Goal: Information Seeking & Learning: Learn about a topic

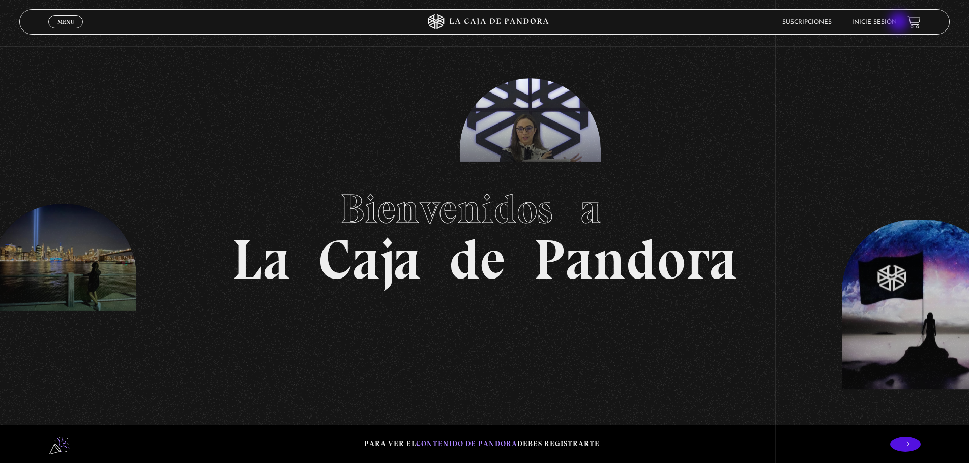
click at [891, 21] on link "Inicie sesión" at bounding box center [874, 22] width 45 height 6
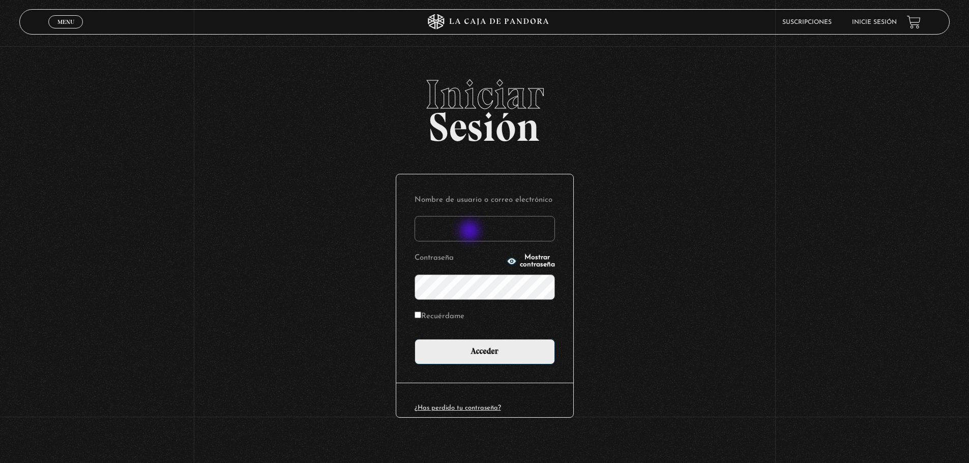
click at [470, 232] on input "Nombre de usuario o correo electrónico" at bounding box center [484, 228] width 140 height 25
click at [464, 228] on input "silcri06@gmail.com" at bounding box center [484, 228] width 140 height 25
type input "silcri06@yahoo.com"
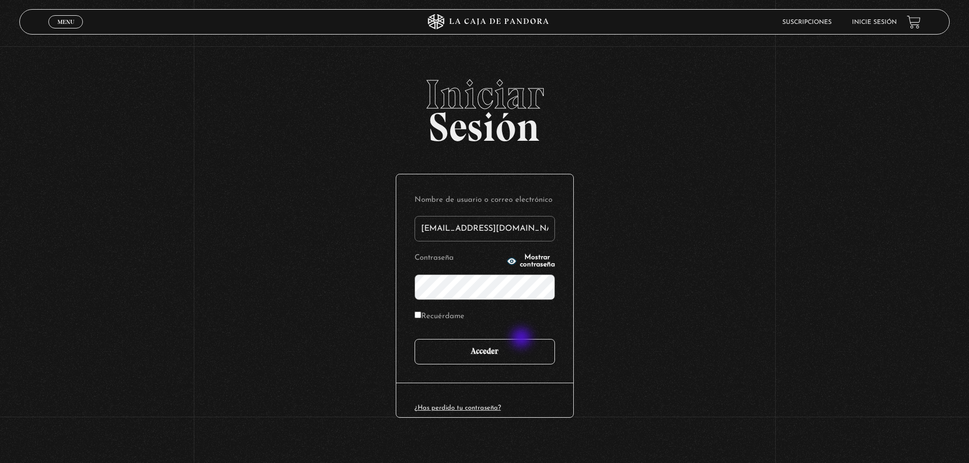
click at [522, 350] on input "Acceder" at bounding box center [484, 351] width 140 height 25
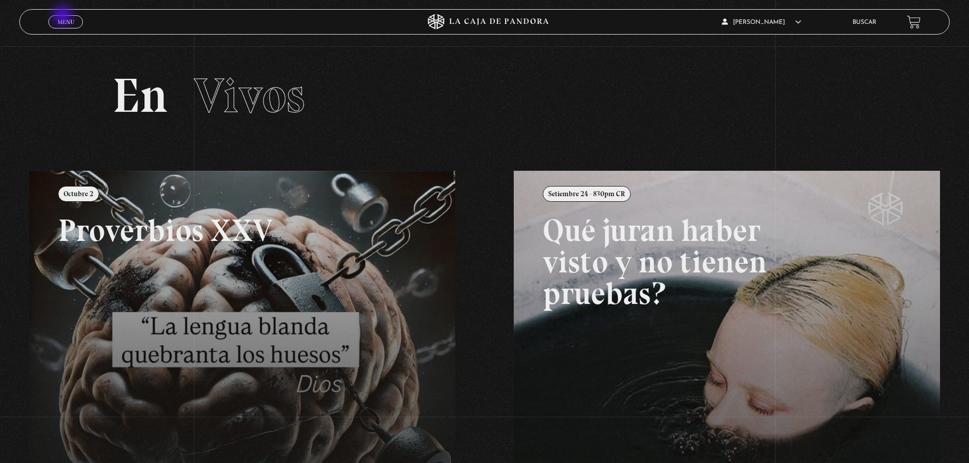
click at [70, 19] on span "Menu" at bounding box center [65, 22] width 17 height 6
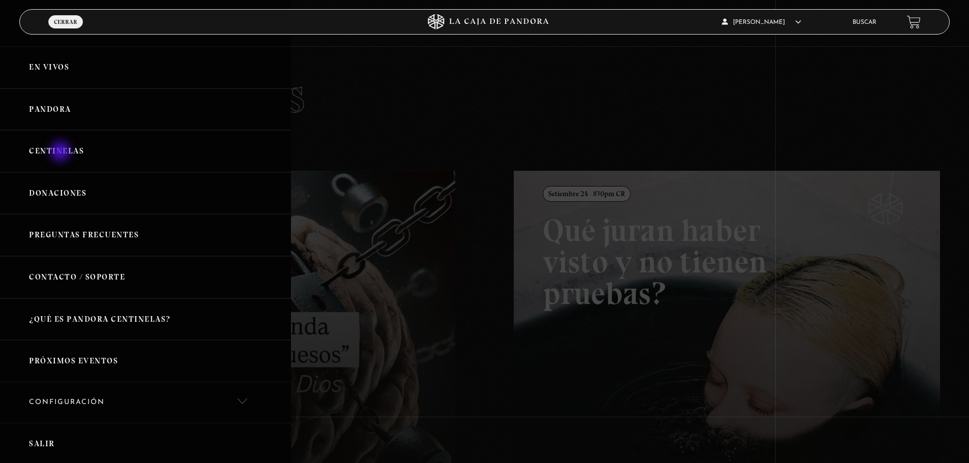
click at [62, 153] on link "Centinelas" at bounding box center [145, 151] width 291 height 42
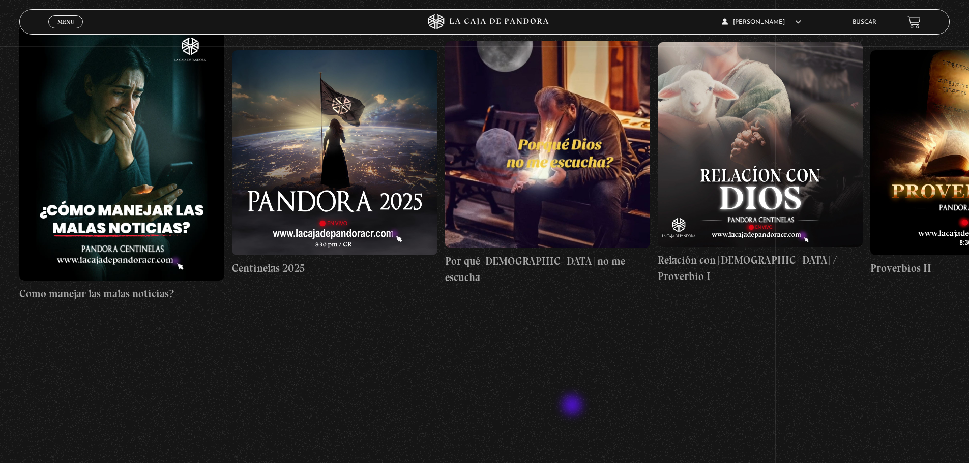
scroll to position [383, 0]
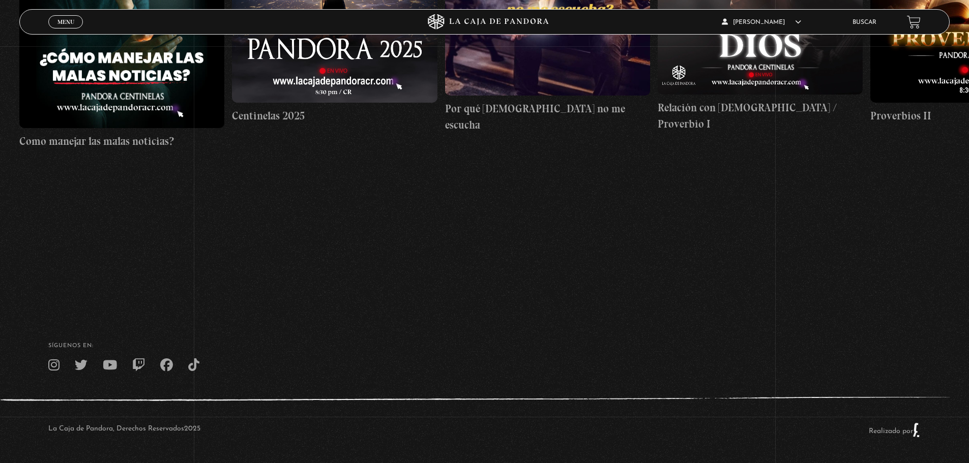
drag, startPoint x: 853, startPoint y: 235, endPoint x: 990, endPoint y: 235, distance: 137.3
click at [968, 235] on html "ingresar al sitio Ver Video Más Información Solicitar Por favor coloque su disp…" at bounding box center [484, 40] width 969 height 846
drag, startPoint x: 735, startPoint y: 186, endPoint x: 755, endPoint y: 151, distance: 40.6
click at [755, 151] on link "Relación con Dios / Proverbio I" at bounding box center [760, 10] width 205 height 391
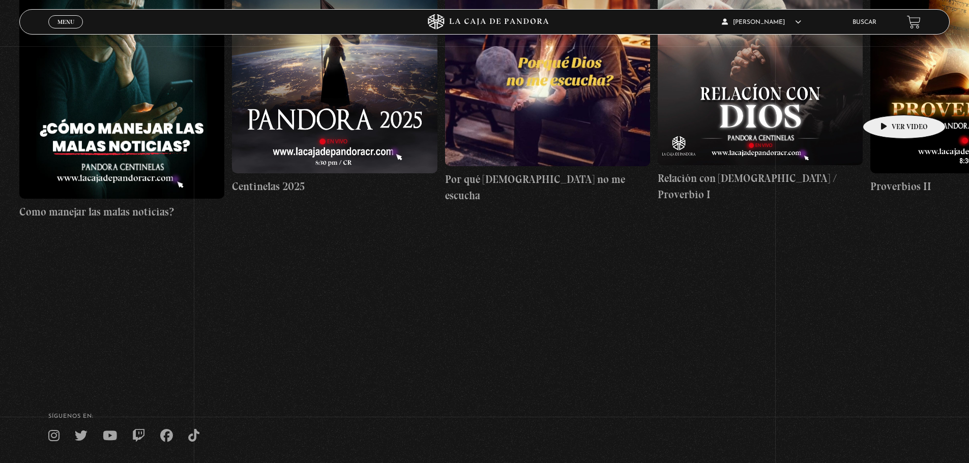
scroll to position [129, 0]
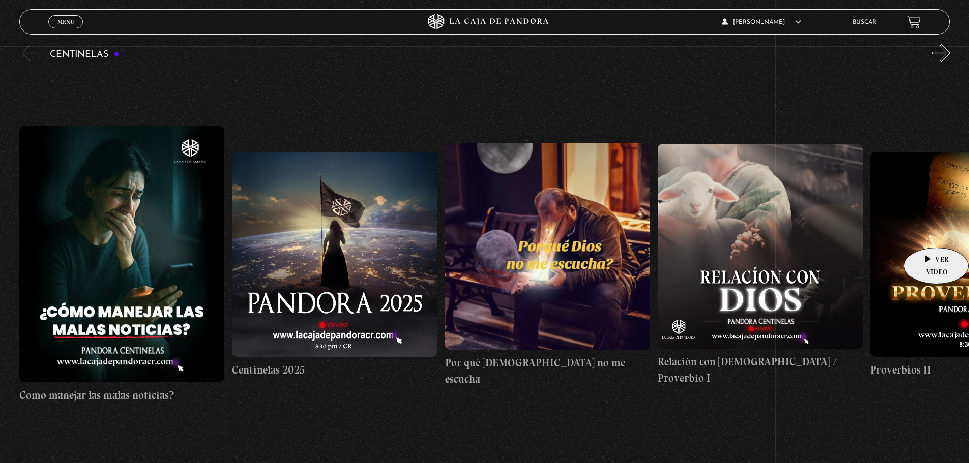
click at [929, 232] on figure at bounding box center [972, 254] width 205 height 205
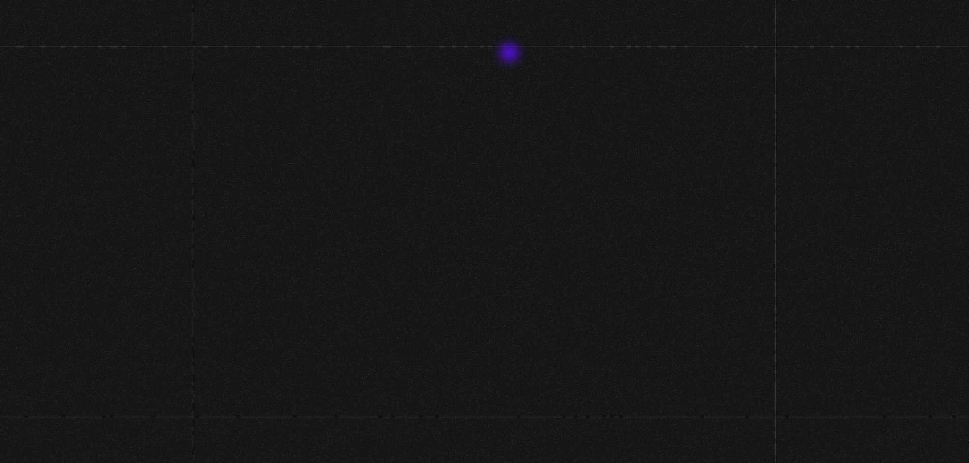
scroll to position [129, 0]
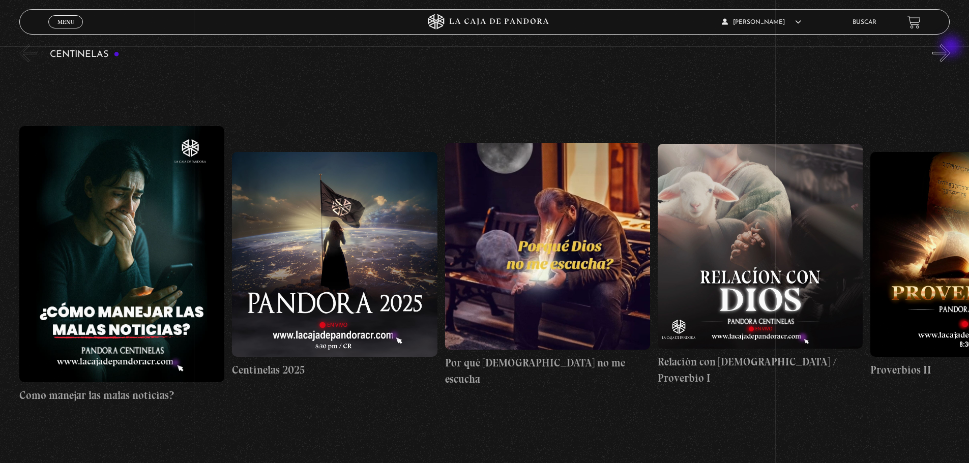
click at [950, 47] on button "»" at bounding box center [941, 53] width 18 height 18
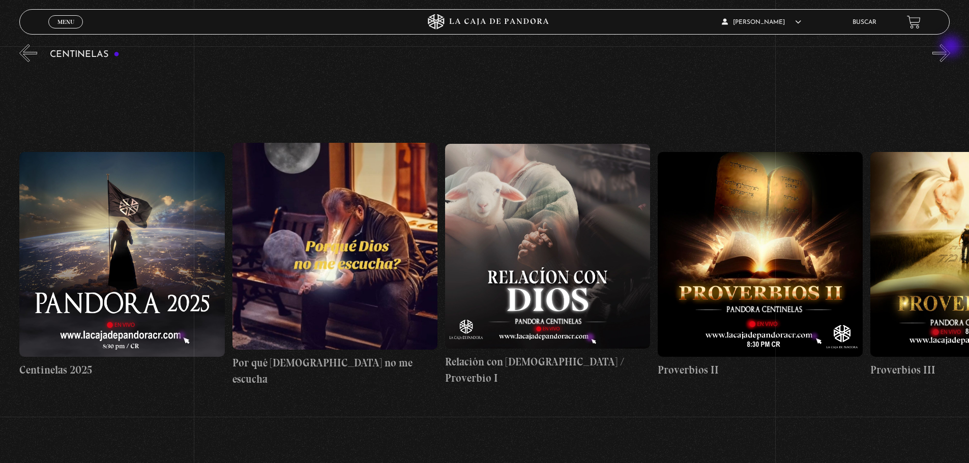
click at [950, 47] on button "»" at bounding box center [941, 53] width 18 height 18
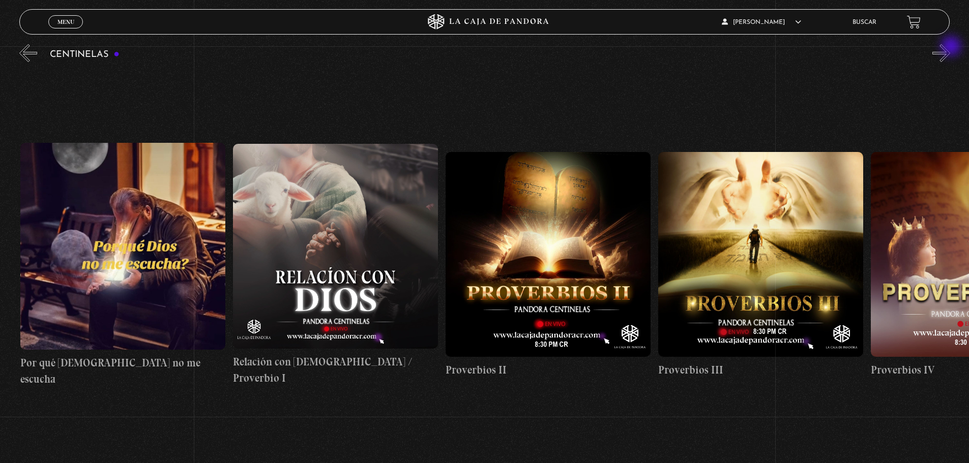
click at [950, 47] on button "»" at bounding box center [941, 53] width 18 height 18
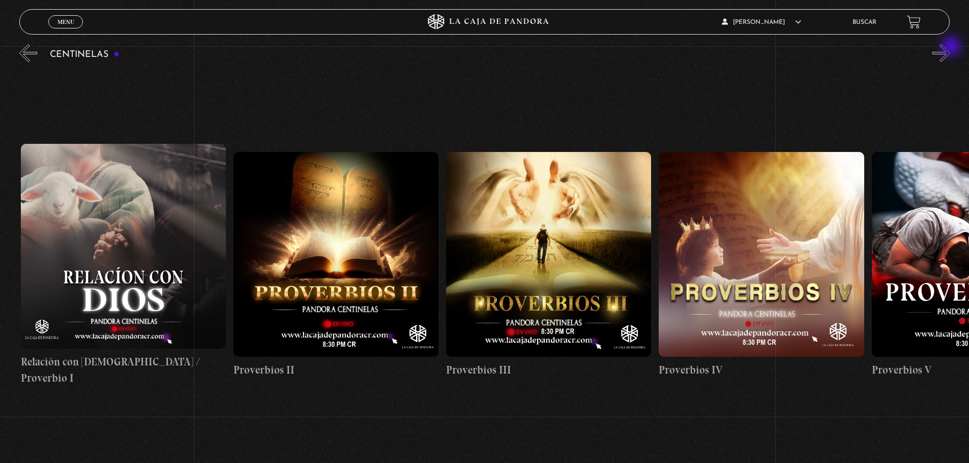
click at [950, 47] on button "»" at bounding box center [941, 53] width 18 height 18
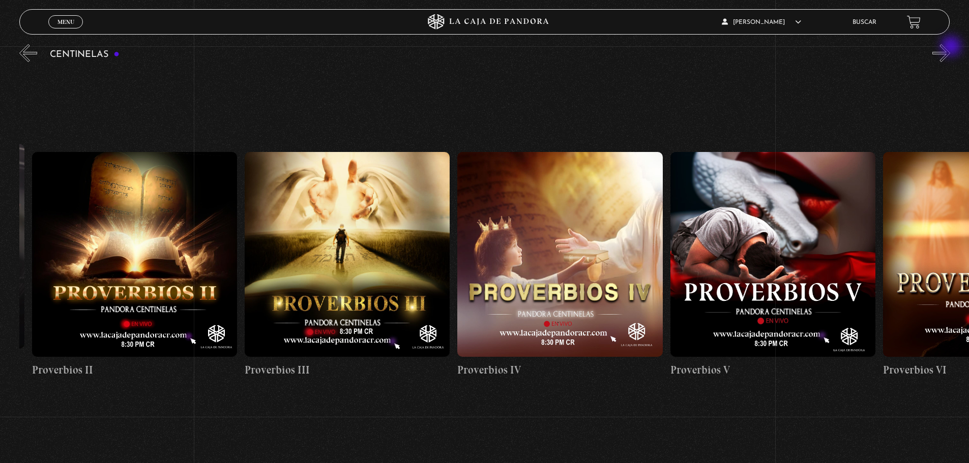
click at [950, 47] on button "»" at bounding box center [941, 53] width 18 height 18
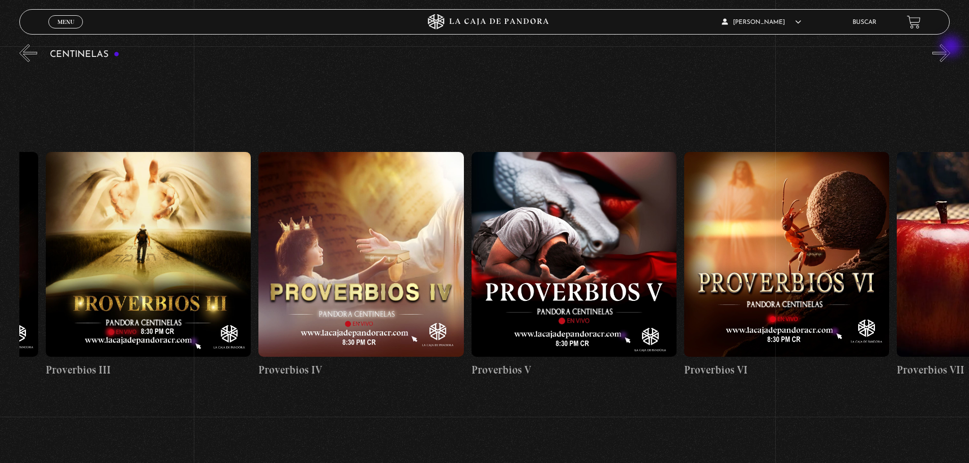
click at [950, 47] on button "»" at bounding box center [941, 53] width 18 height 18
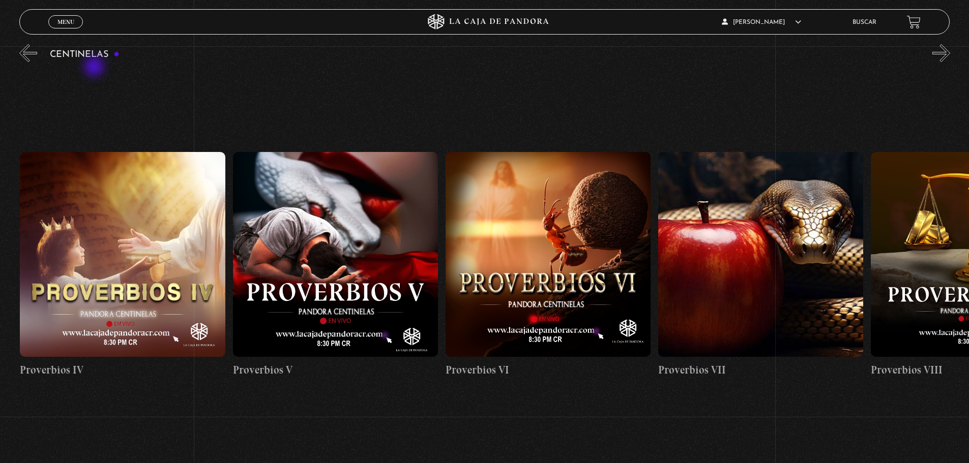
scroll to position [0, 1276]
click at [16, 48] on section "Centinelas" at bounding box center [484, 276] width 969 height 469
click at [28, 51] on button "«" at bounding box center [28, 53] width 18 height 18
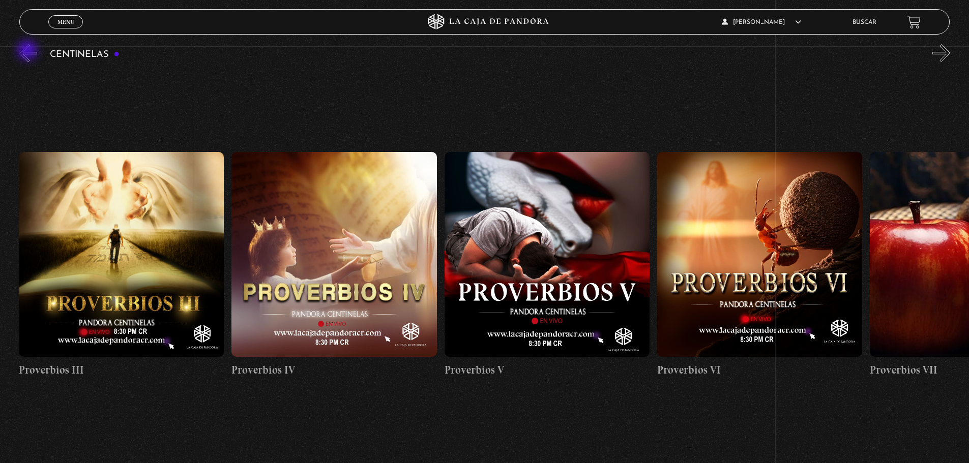
click at [28, 51] on button "«" at bounding box center [28, 53] width 18 height 18
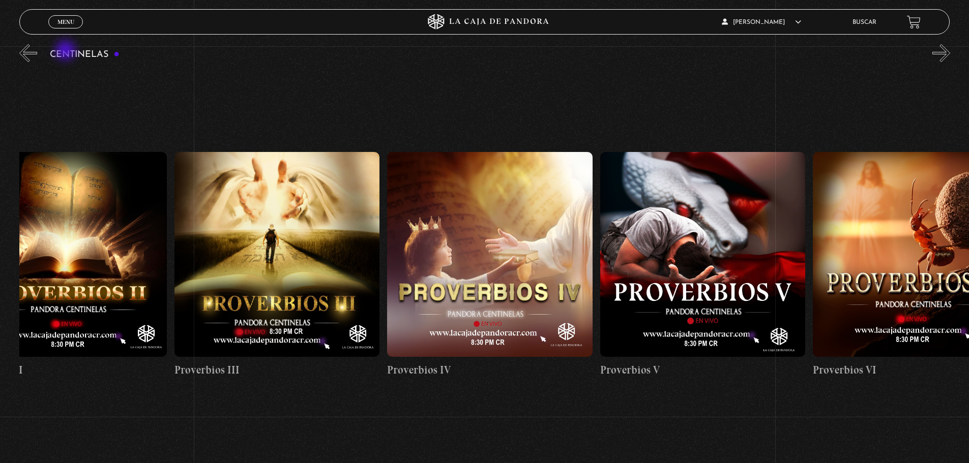
click at [72, 51] on h3 "Centinelas" at bounding box center [85, 55] width 70 height 10
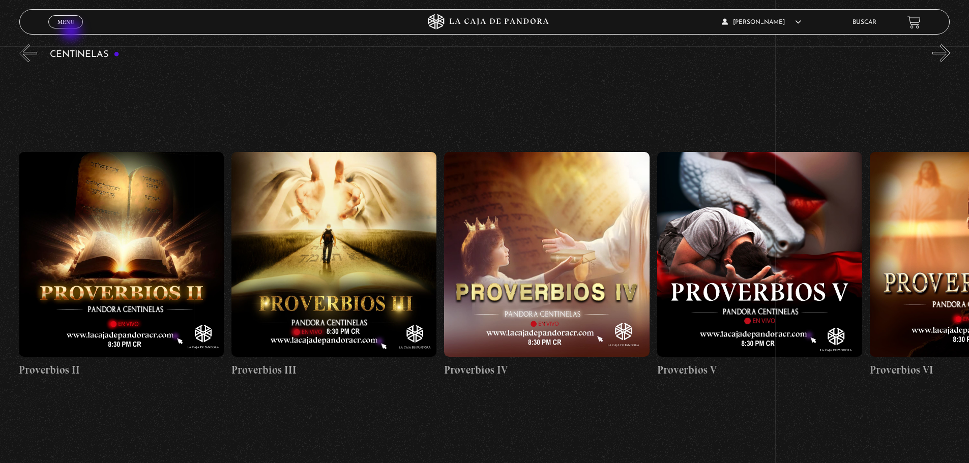
scroll to position [0, 851]
click at [67, 14] on div "Menu Cerrar" at bounding box center [193, 22] width 291 height 24
click at [66, 20] on span "Menu" at bounding box center [65, 22] width 17 height 6
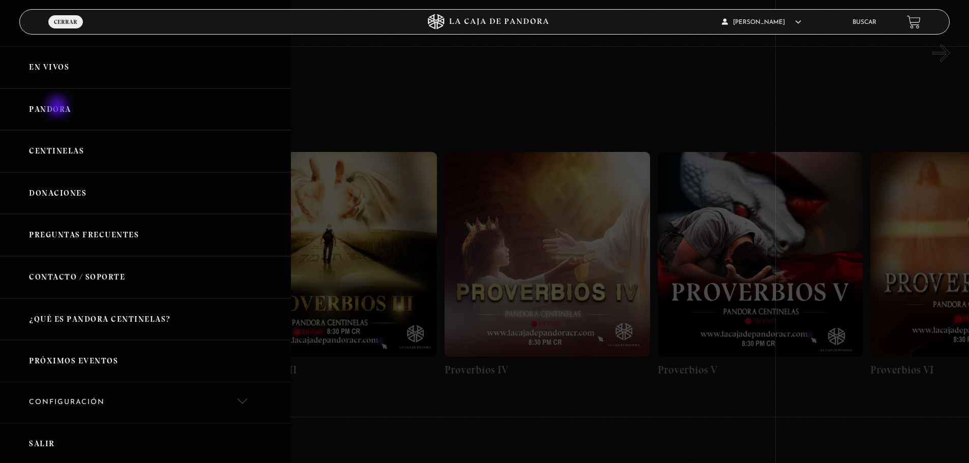
click at [58, 107] on link "Pandora" at bounding box center [145, 109] width 291 height 42
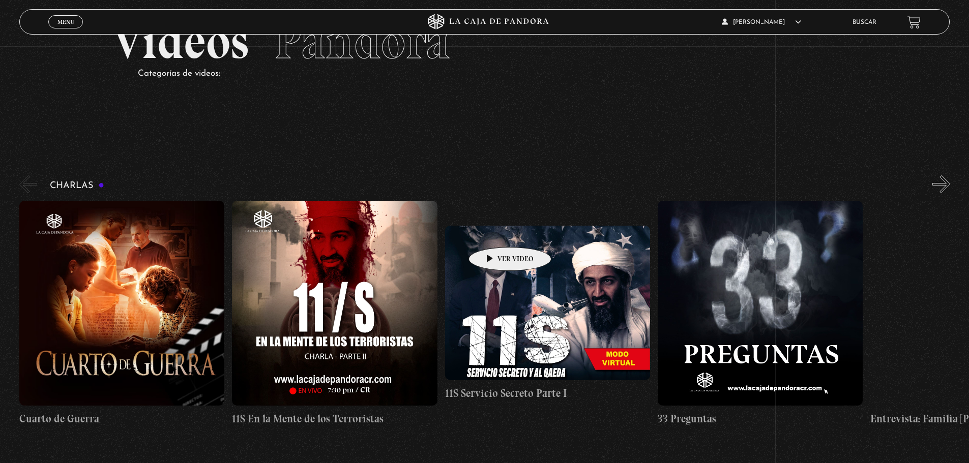
scroll to position [102, 0]
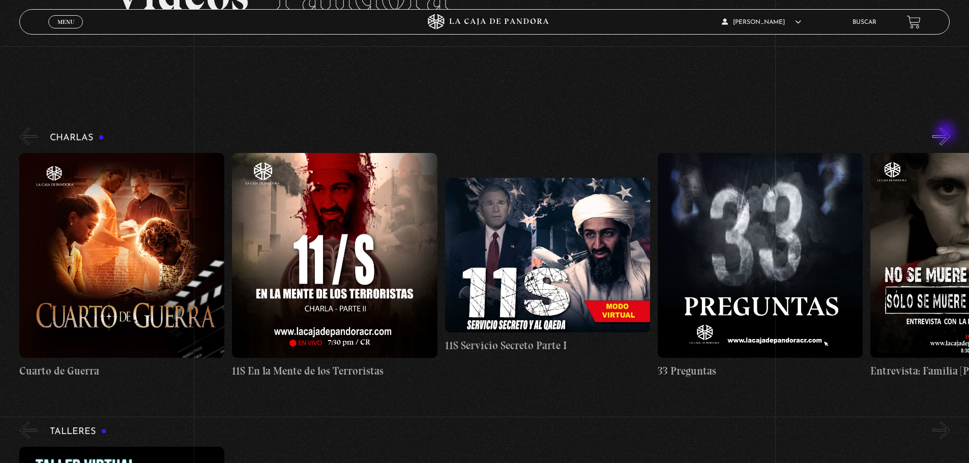
click at [946, 133] on button "»" at bounding box center [941, 137] width 18 height 18
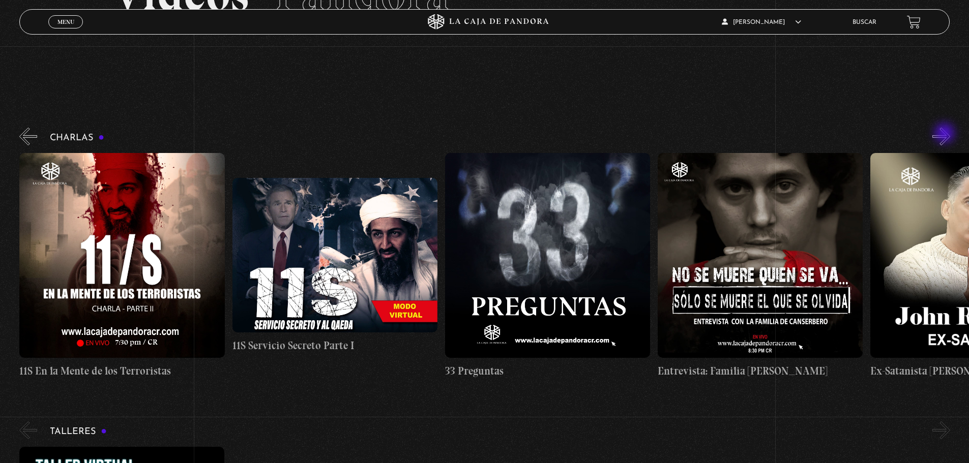
click at [945, 134] on button "»" at bounding box center [941, 137] width 18 height 18
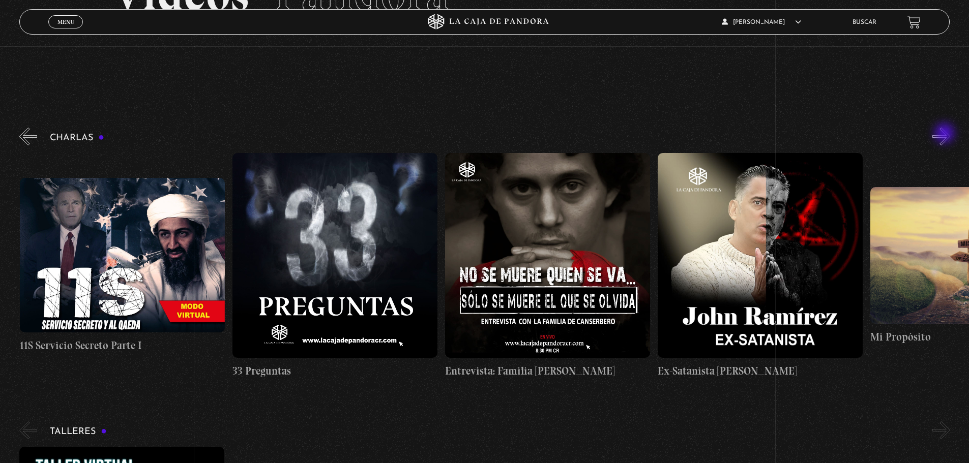
click at [945, 134] on button "»" at bounding box center [941, 137] width 18 height 18
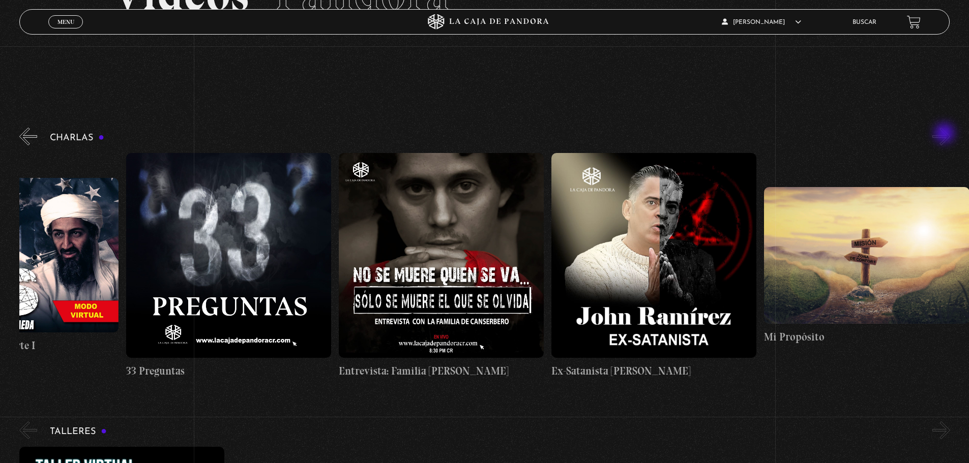
scroll to position [0, 532]
click at [945, 134] on button "»" at bounding box center [941, 137] width 18 height 18
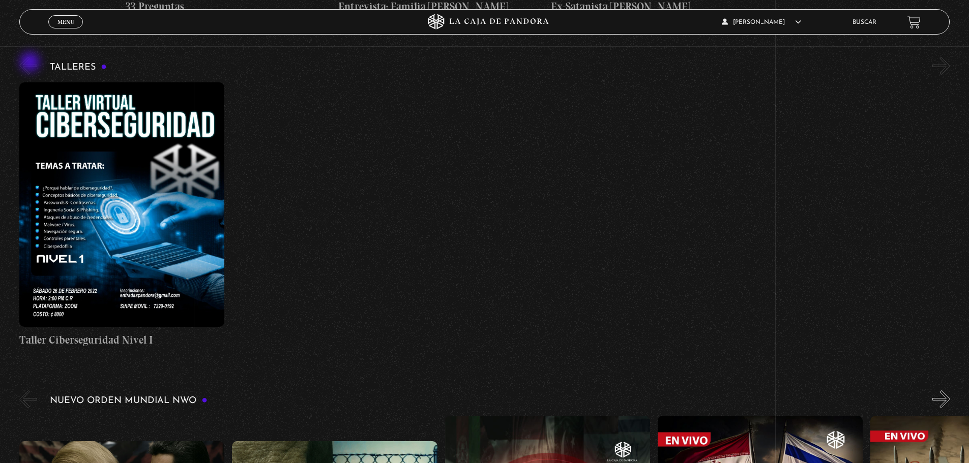
scroll to position [458, 0]
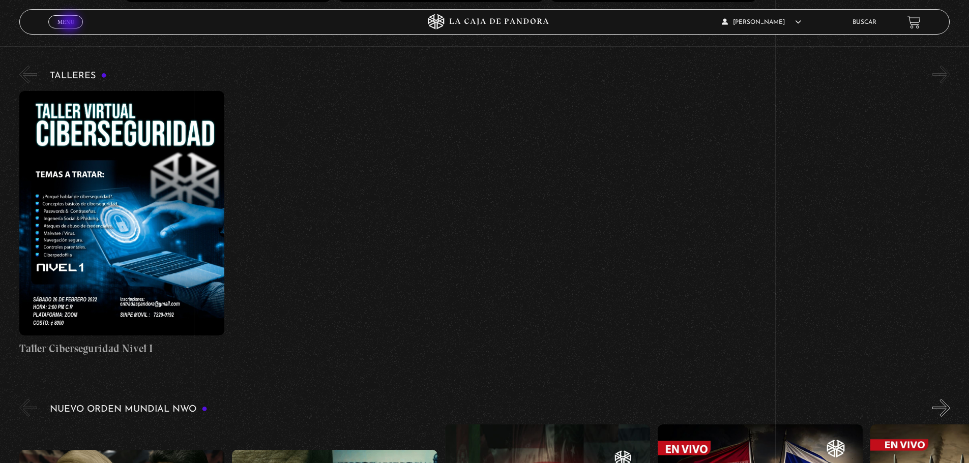
click at [71, 23] on span "Menu" at bounding box center [65, 22] width 17 height 6
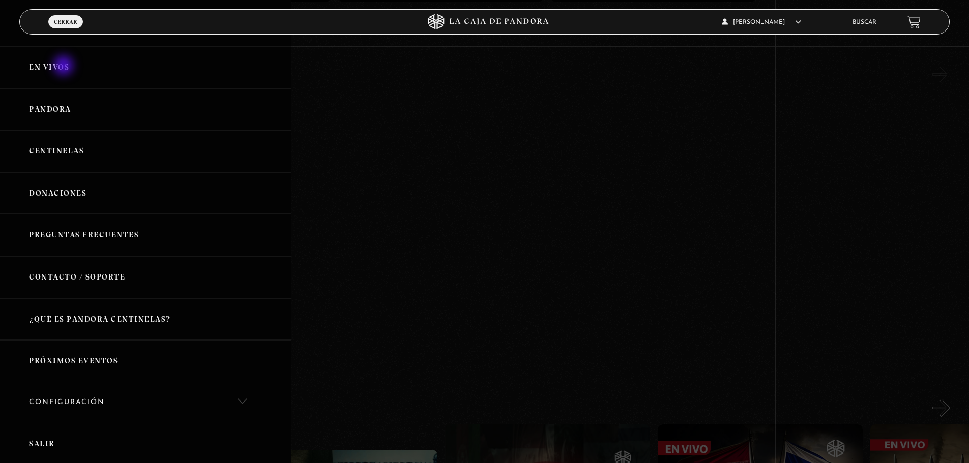
click at [65, 67] on link "En vivos" at bounding box center [145, 67] width 291 height 42
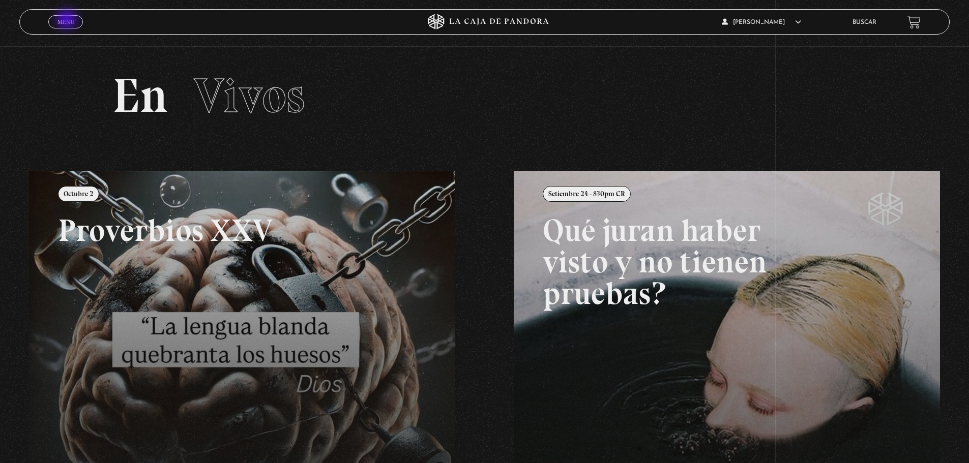
click at [68, 20] on span "Menu" at bounding box center [65, 22] width 17 height 6
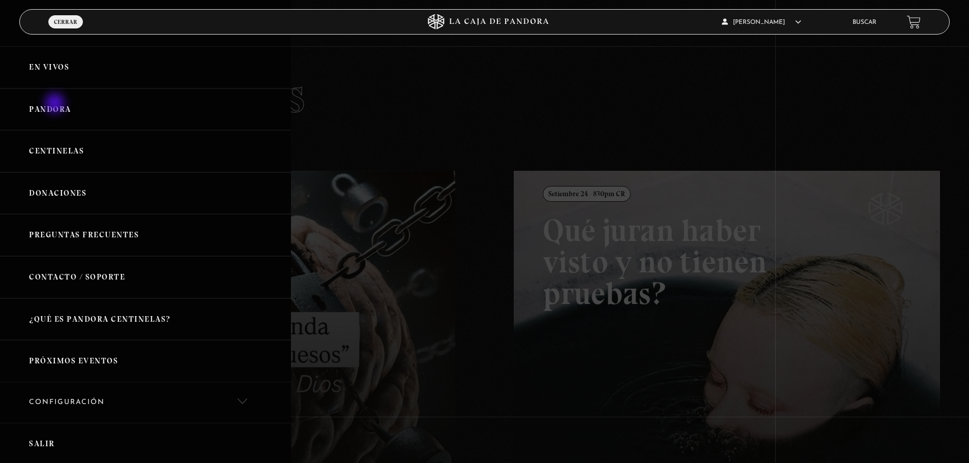
click at [56, 104] on link "Pandora" at bounding box center [145, 109] width 291 height 42
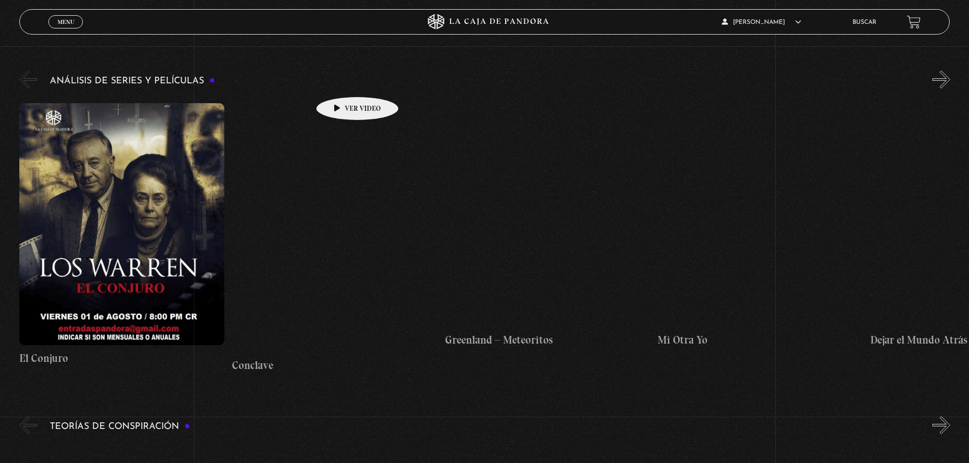
scroll to position [2187, 0]
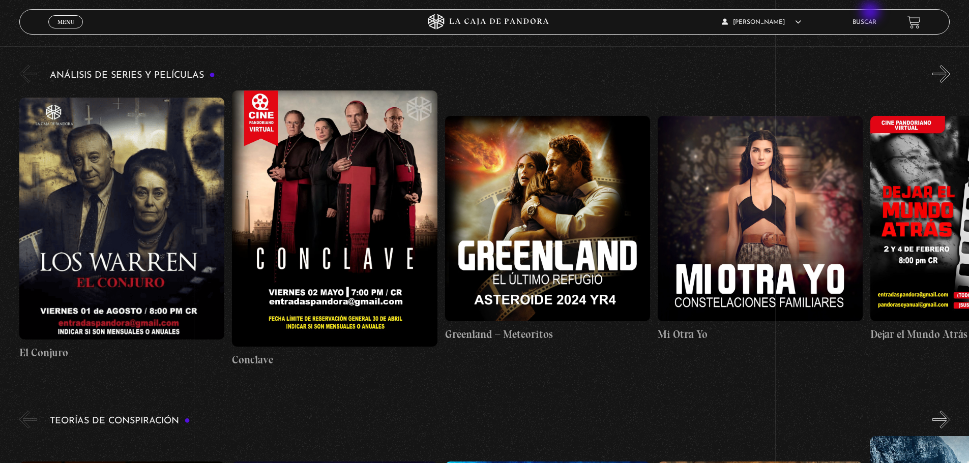
click at [871, 13] on div "Cristina Cordero En vivos Pandora Centinelas Mi cuenta Salir Buscar" at bounding box center [775, 22] width 291 height 24
click at [871, 20] on link "Buscar" at bounding box center [864, 22] width 24 height 6
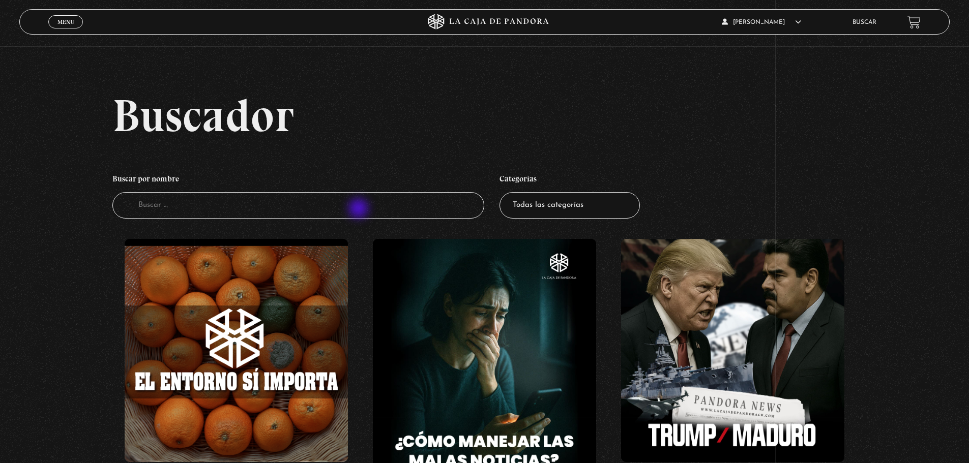
click at [360, 210] on input "Buscador" at bounding box center [298, 205] width 372 height 27
type input "constelaciones"
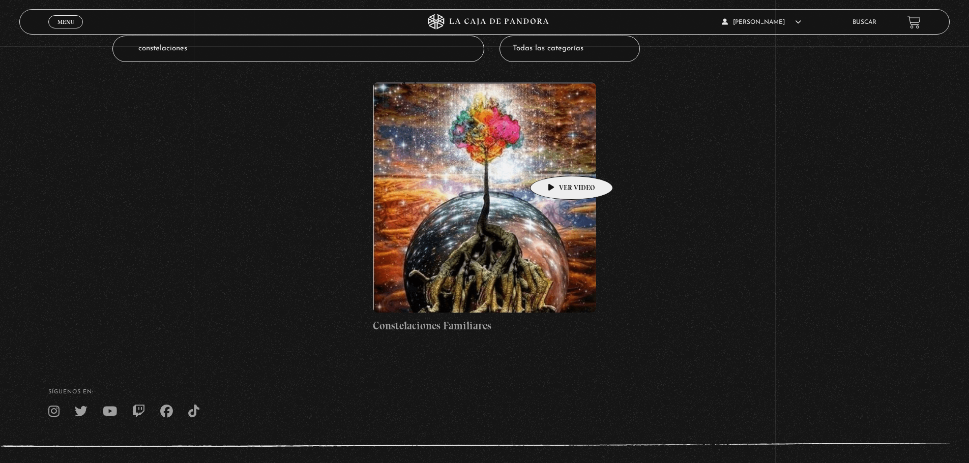
scroll to position [205, 0]
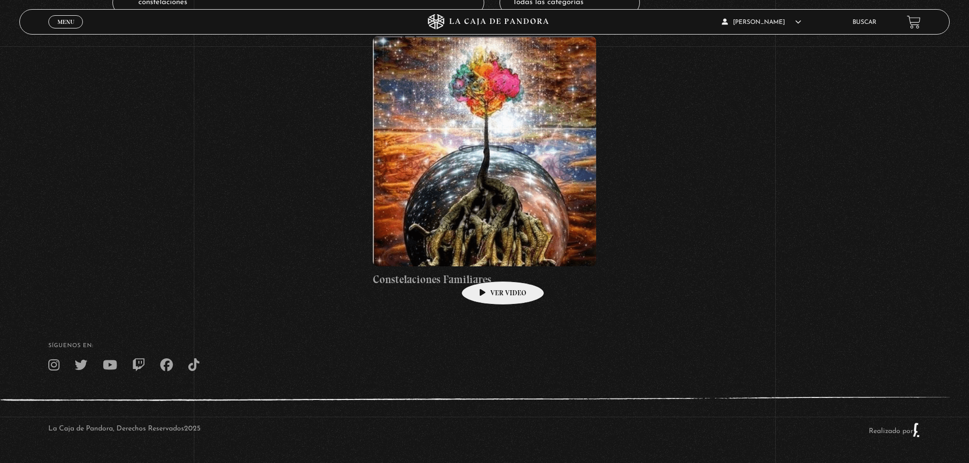
click at [490, 223] on figure at bounding box center [484, 151] width 223 height 230
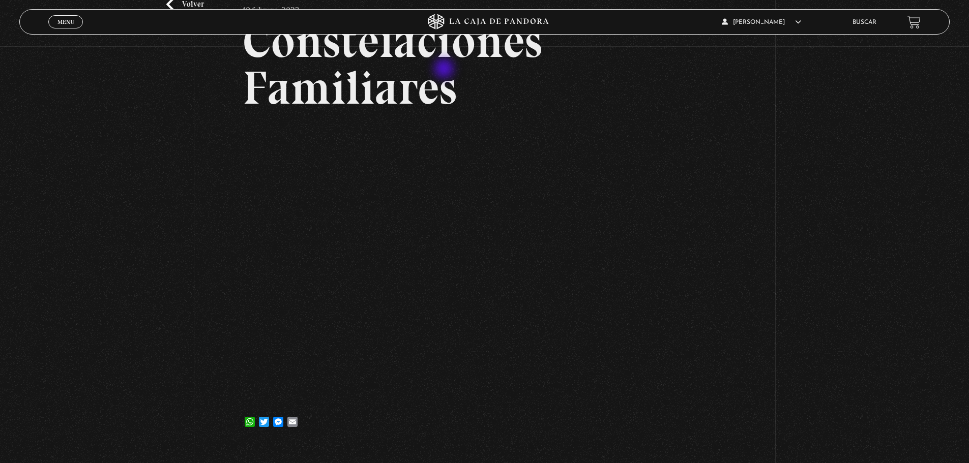
scroll to position [102, 0]
